Goal: Find specific page/section: Find specific page/section

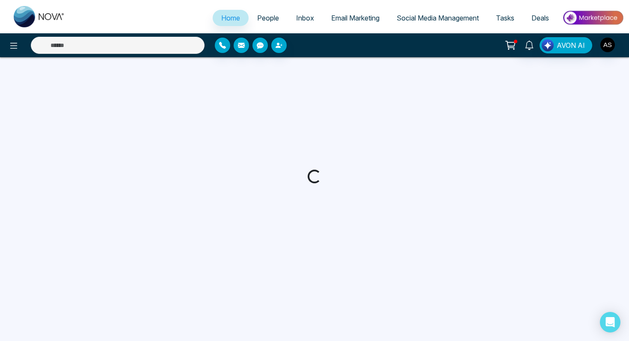
select select "*"
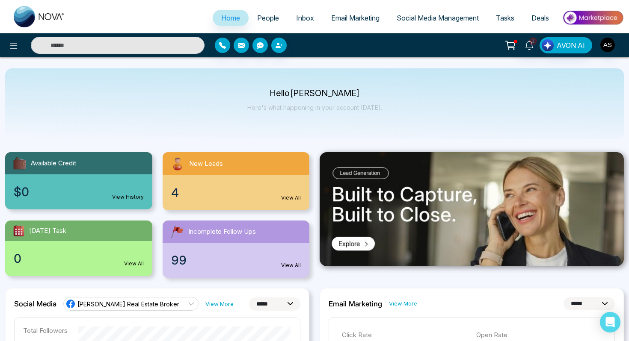
click at [287, 199] on link "View All" at bounding box center [291, 198] width 20 height 8
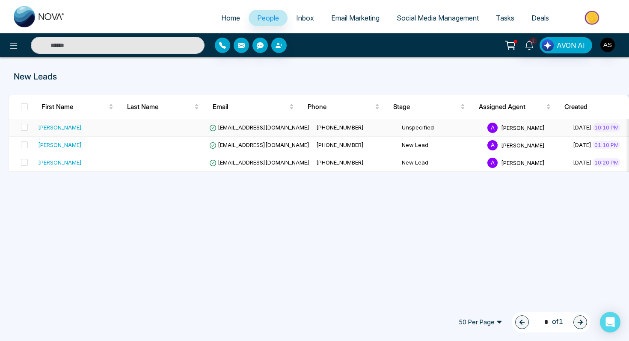
click at [56, 127] on div "[PERSON_NAME]" at bounding box center [60, 127] width 44 height 9
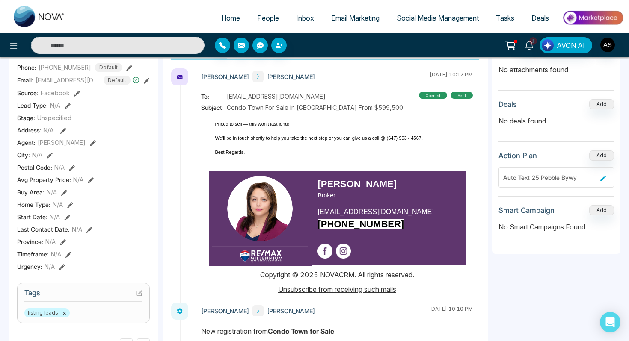
scroll to position [132, 0]
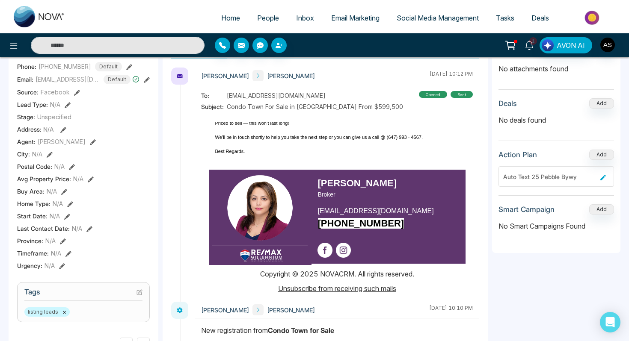
click at [529, 42] on icon at bounding box center [529, 45] width 9 height 9
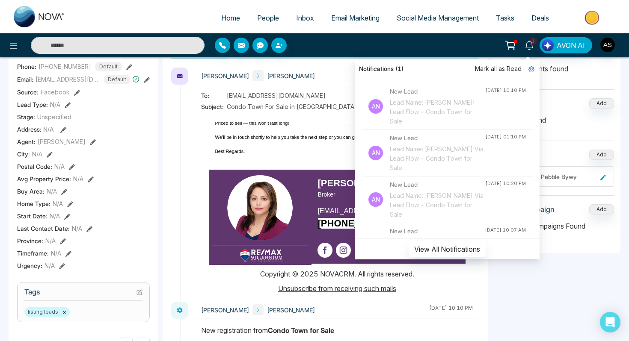
click at [309, 75] on div "[PERSON_NAME] [PERSON_NAME] [DATE] 10:12 PM" at bounding box center [337, 76] width 285 height 17
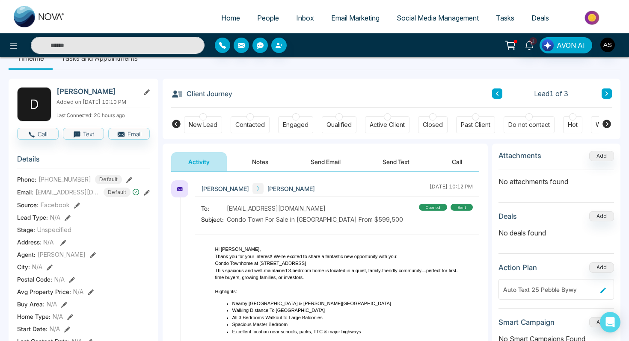
scroll to position [0, 0]
